Goal: Navigation & Orientation: Find specific page/section

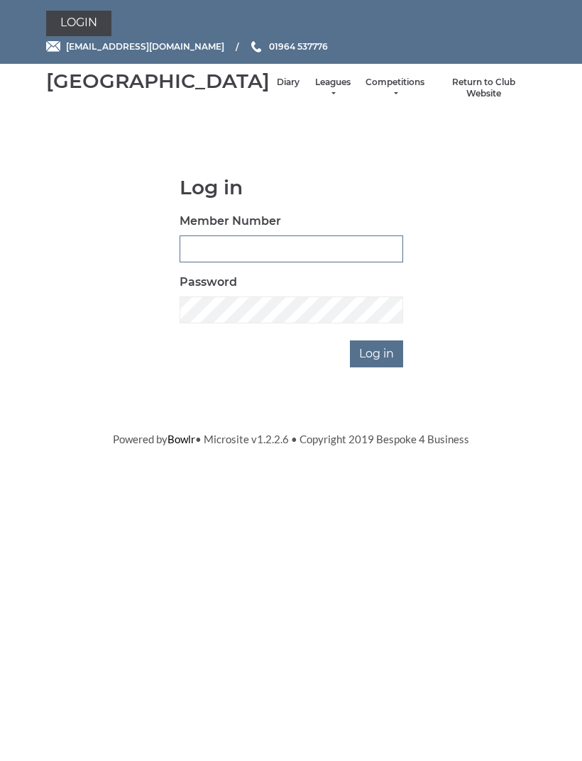
type input "0091"
click at [377, 367] on input "Log in" at bounding box center [376, 353] width 53 height 27
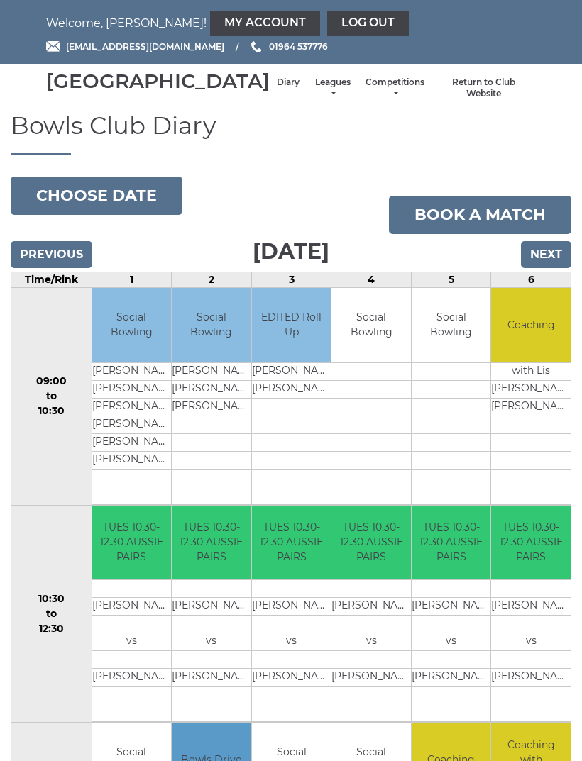
click at [540, 268] on input "Next" at bounding box center [546, 254] width 50 height 27
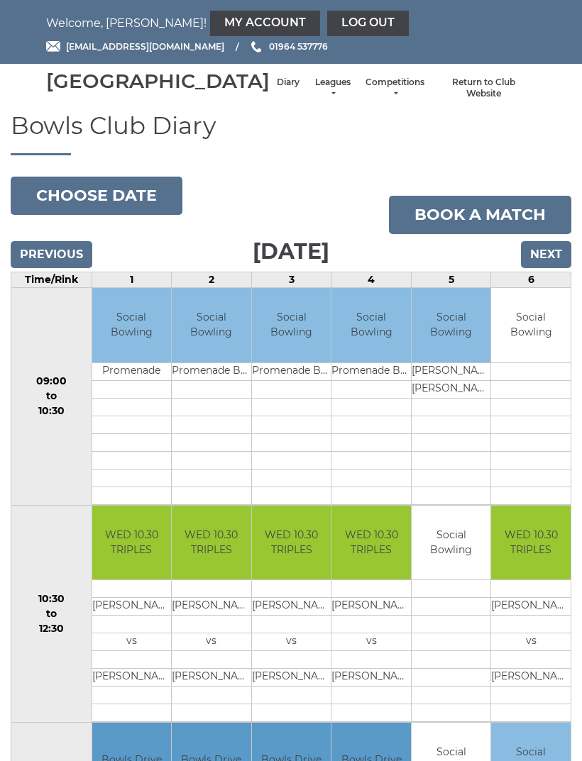
click at [85, 213] on button "Choose date" at bounding box center [97, 196] width 172 height 38
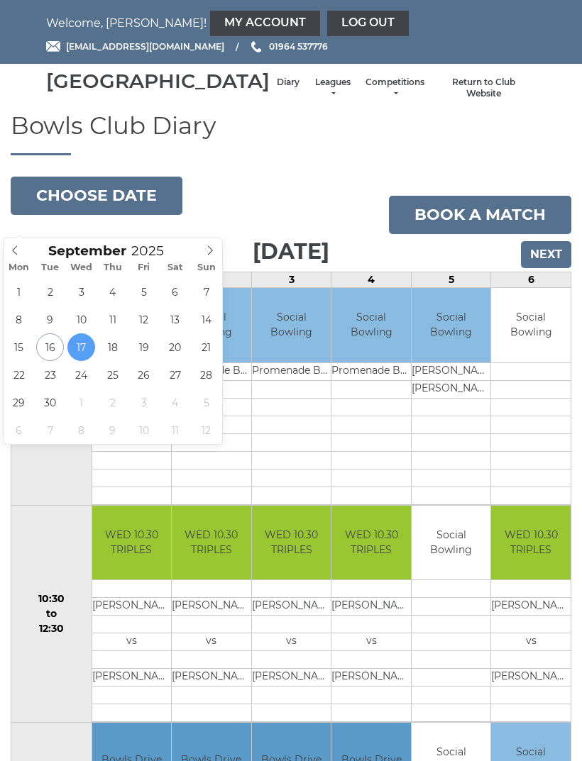
type input "2025-09-23"
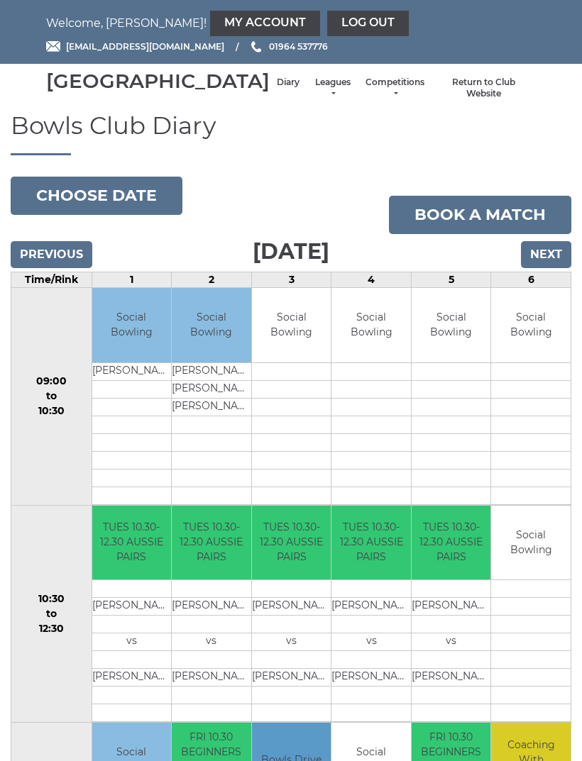
click at [314, 99] on link "Leagues" at bounding box center [333, 88] width 38 height 23
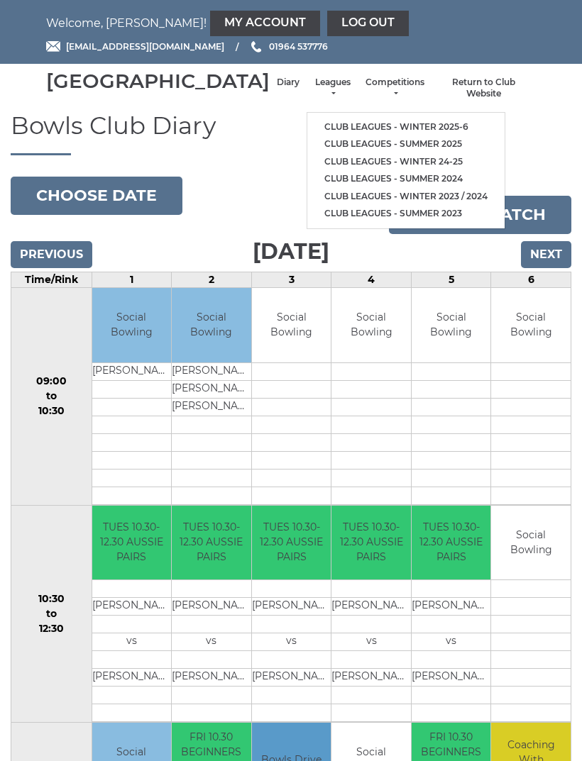
click at [63, 113] on nav "Hornsea Bowls Centre Diary Leagues Club leagues - Winter 2025-6 Club leagues - …" at bounding box center [291, 88] width 582 height 49
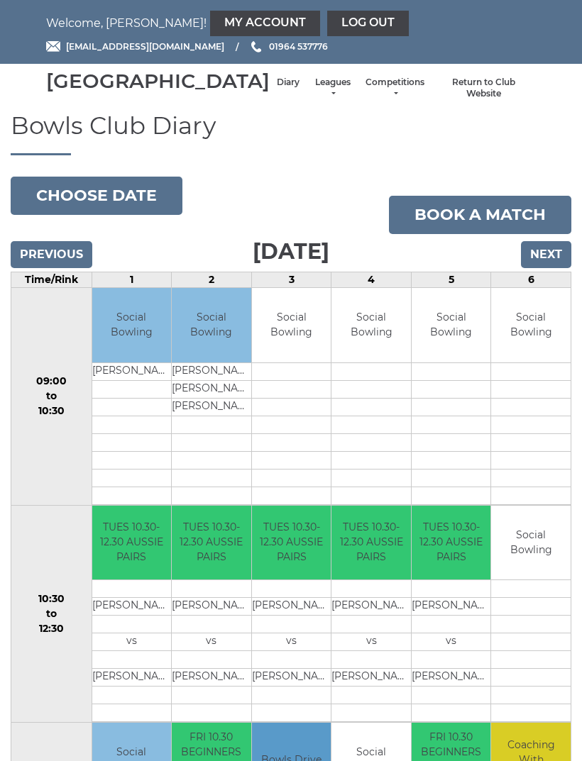
click at [329, 26] on link "Log out" at bounding box center [368, 24] width 82 height 26
